Goal: Task Accomplishment & Management: Use online tool/utility

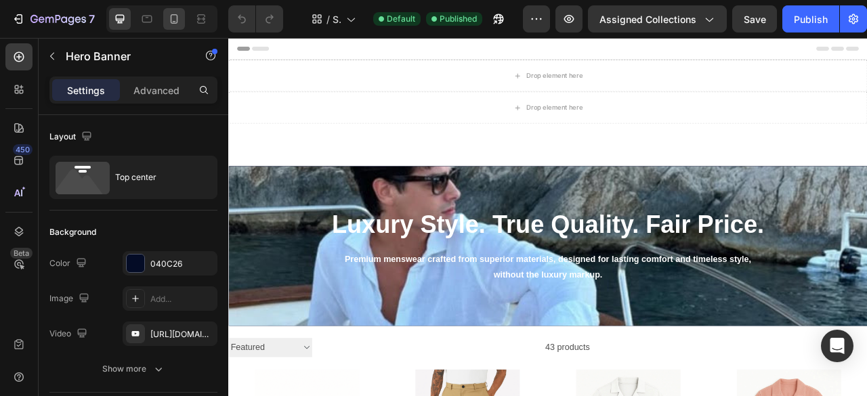
click at [168, 20] on icon at bounding box center [174, 19] width 14 height 14
type input "100%"
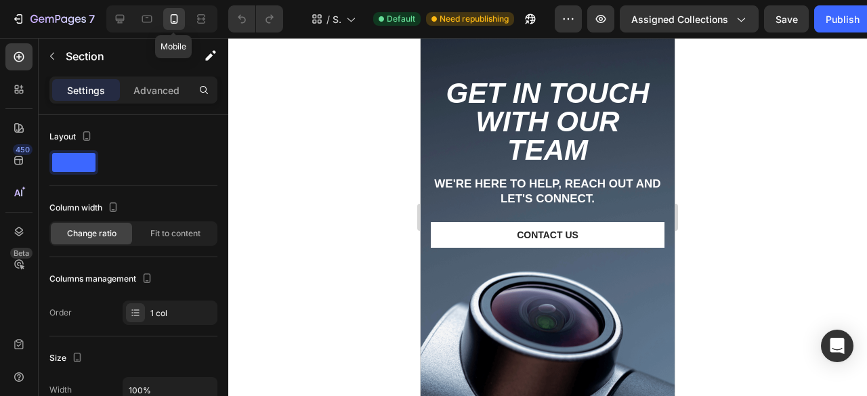
scroll to position [6844, 0]
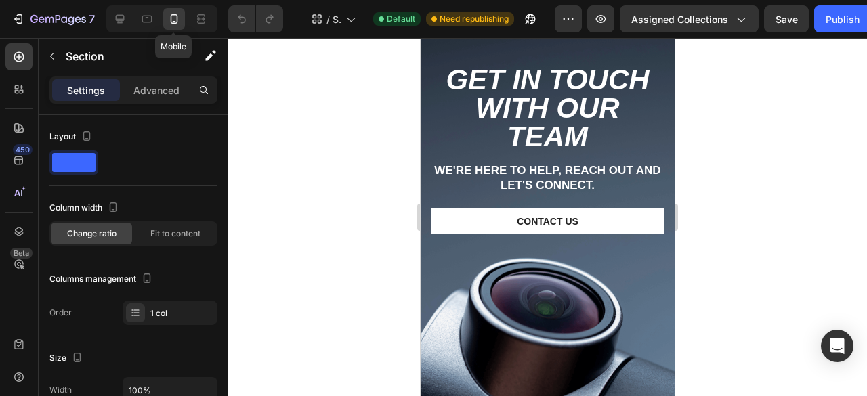
click at [595, 368] on div "Background Image" at bounding box center [548, 243] width 254 height 452
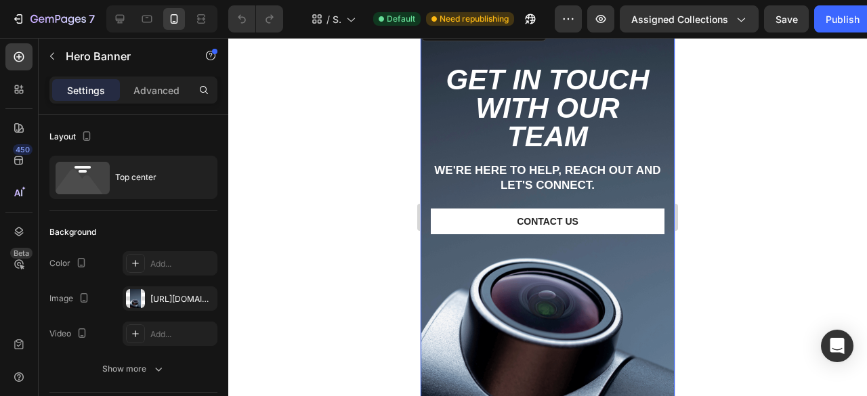
click at [601, 302] on div "Background Image" at bounding box center [548, 243] width 254 height 452
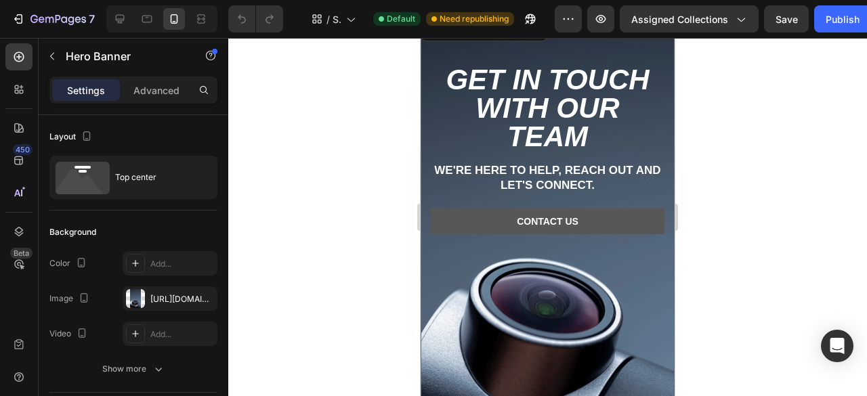
click at [622, 224] on link "Contact Us" at bounding box center [548, 222] width 234 height 26
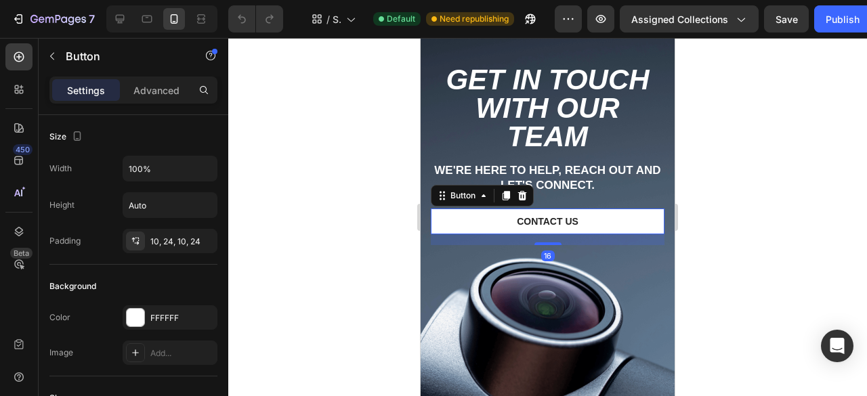
click at [589, 337] on div "Background Image" at bounding box center [548, 243] width 254 height 452
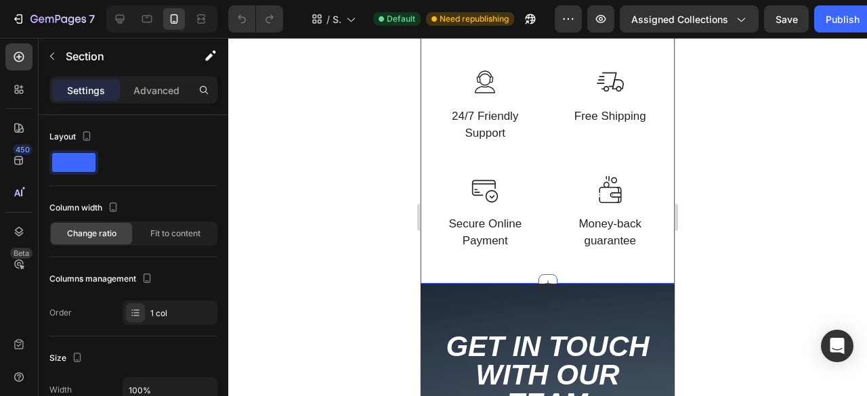
scroll to position [6578, 0]
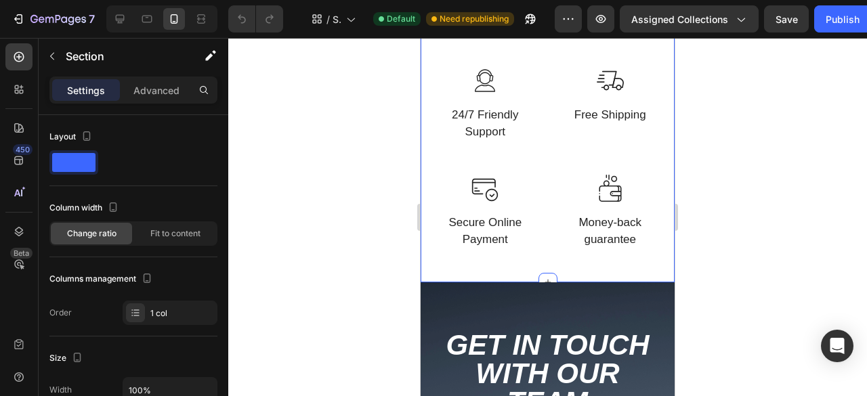
click at [473, 318] on div "Get in Touch with Our Team Heading We're here to help, reach out and let's conn…" at bounding box center [548, 401] width 254 height 239
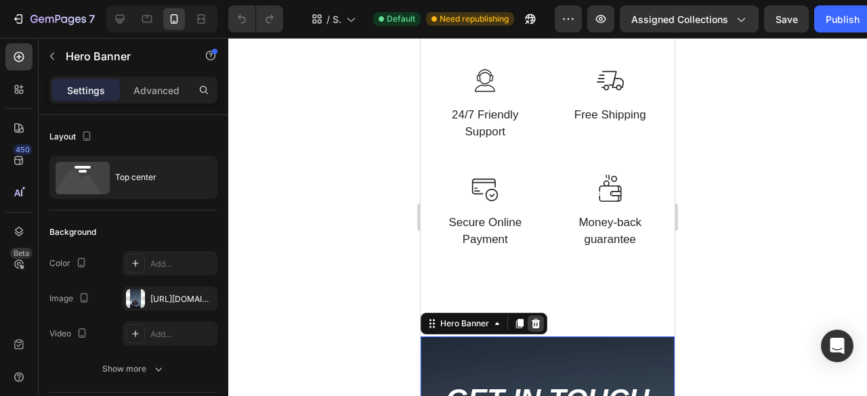
click at [539, 318] on icon at bounding box center [535, 323] width 11 height 11
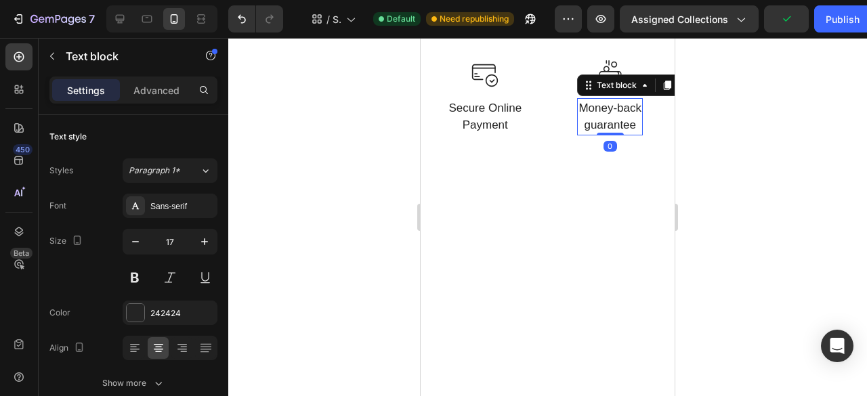
scroll to position [6449, 0]
click at [603, 60] on div "Image Free Shipping Text block Row" at bounding box center [610, 6] width 109 height 108
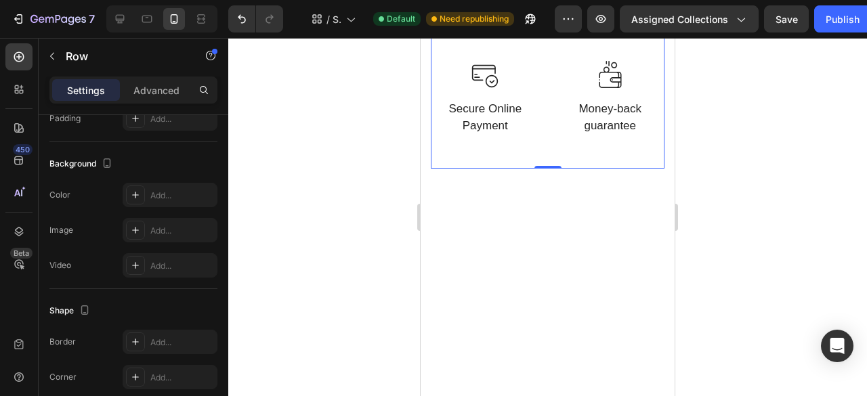
scroll to position [623, 0]
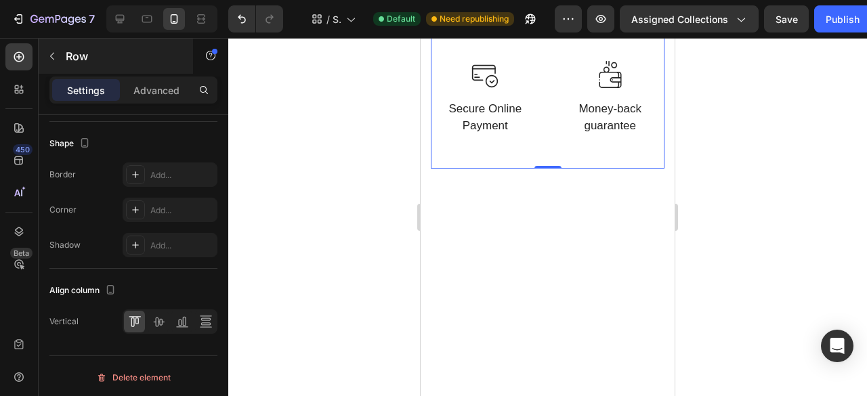
click at [52, 53] on icon "button" at bounding box center [52, 56] width 11 height 11
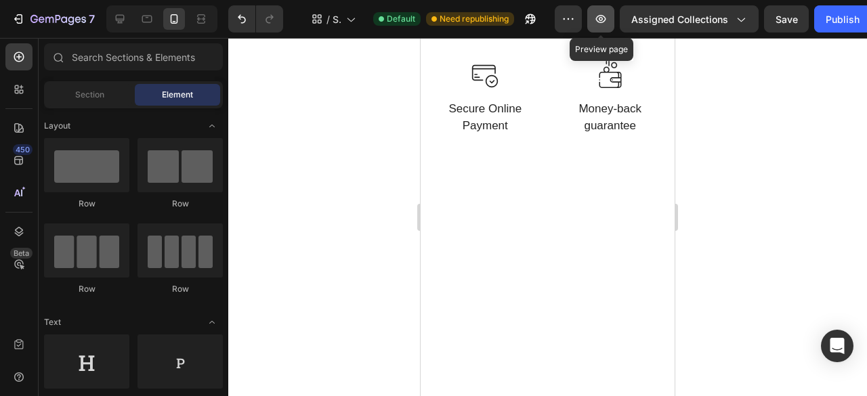
click at [606, 18] on icon "button" at bounding box center [601, 19] width 10 height 8
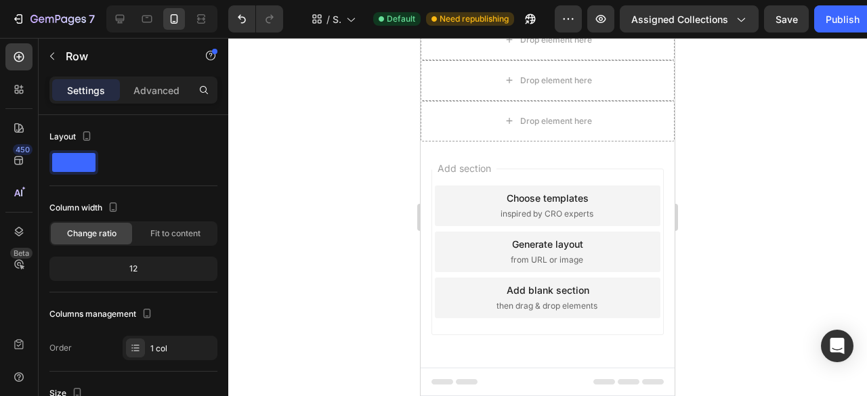
scroll to position [1303, 0]
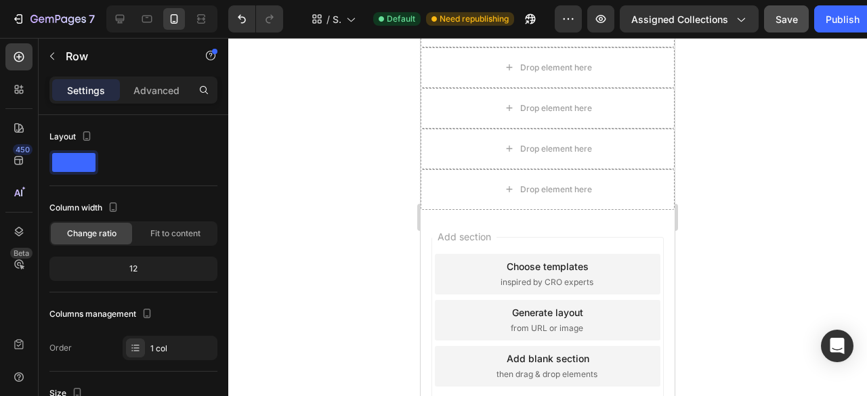
click at [790, 22] on span "Save" at bounding box center [787, 20] width 22 height 12
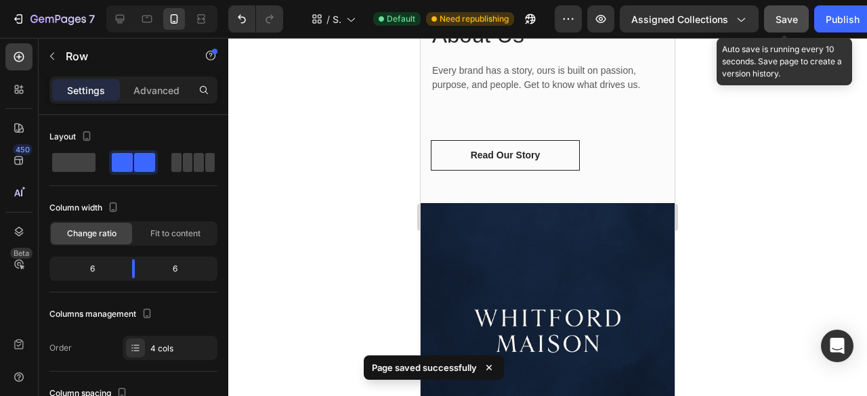
scroll to position [259, 0]
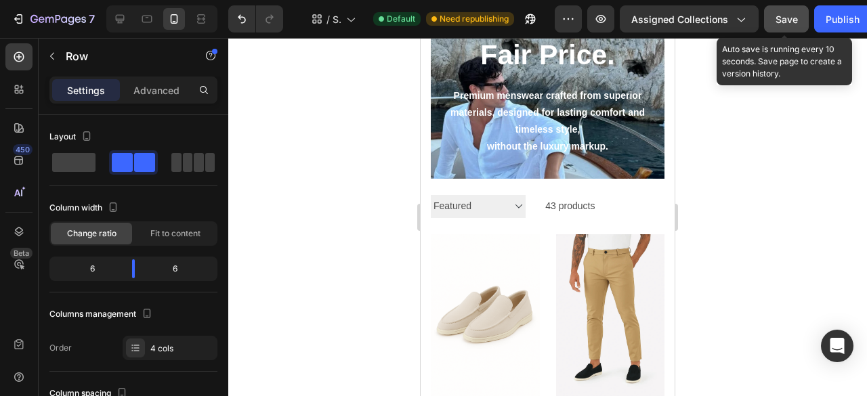
click at [815, 162] on div at bounding box center [547, 217] width 639 height 358
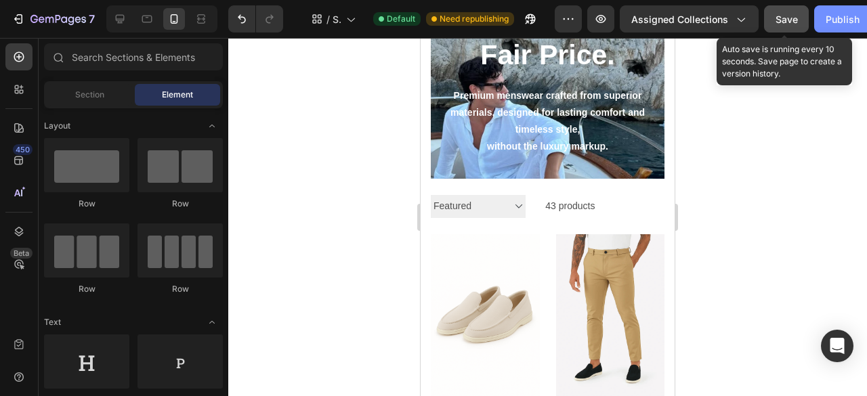
click at [849, 21] on div "Publish" at bounding box center [843, 19] width 34 height 14
